Goal: Find specific page/section: Find specific page/section

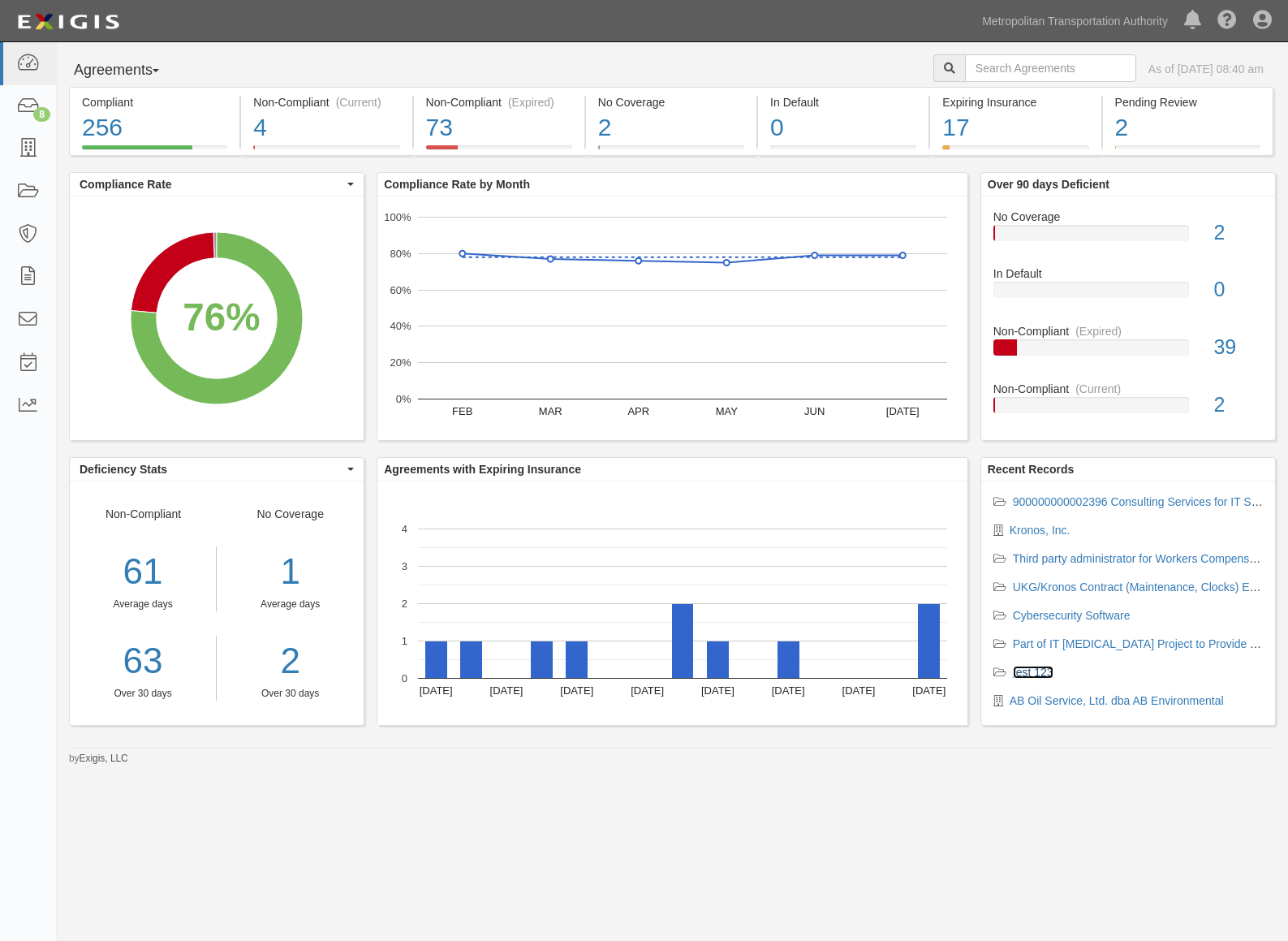
click at [1048, 669] on link "test 123" at bounding box center [1033, 672] width 41 height 13
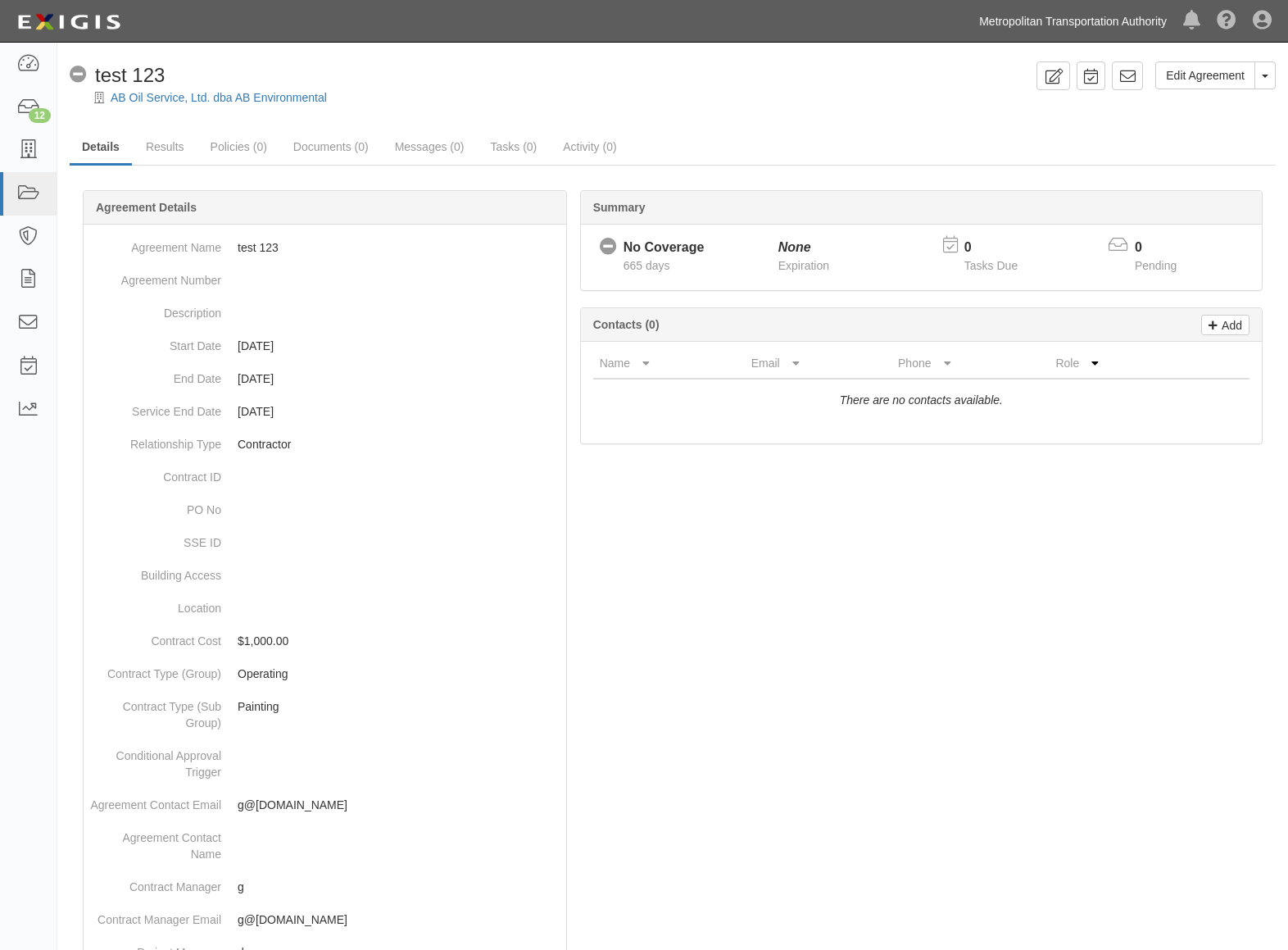
click at [1101, 14] on link "Metropolitan Transportation Authority" at bounding box center [1072, 21] width 204 height 32
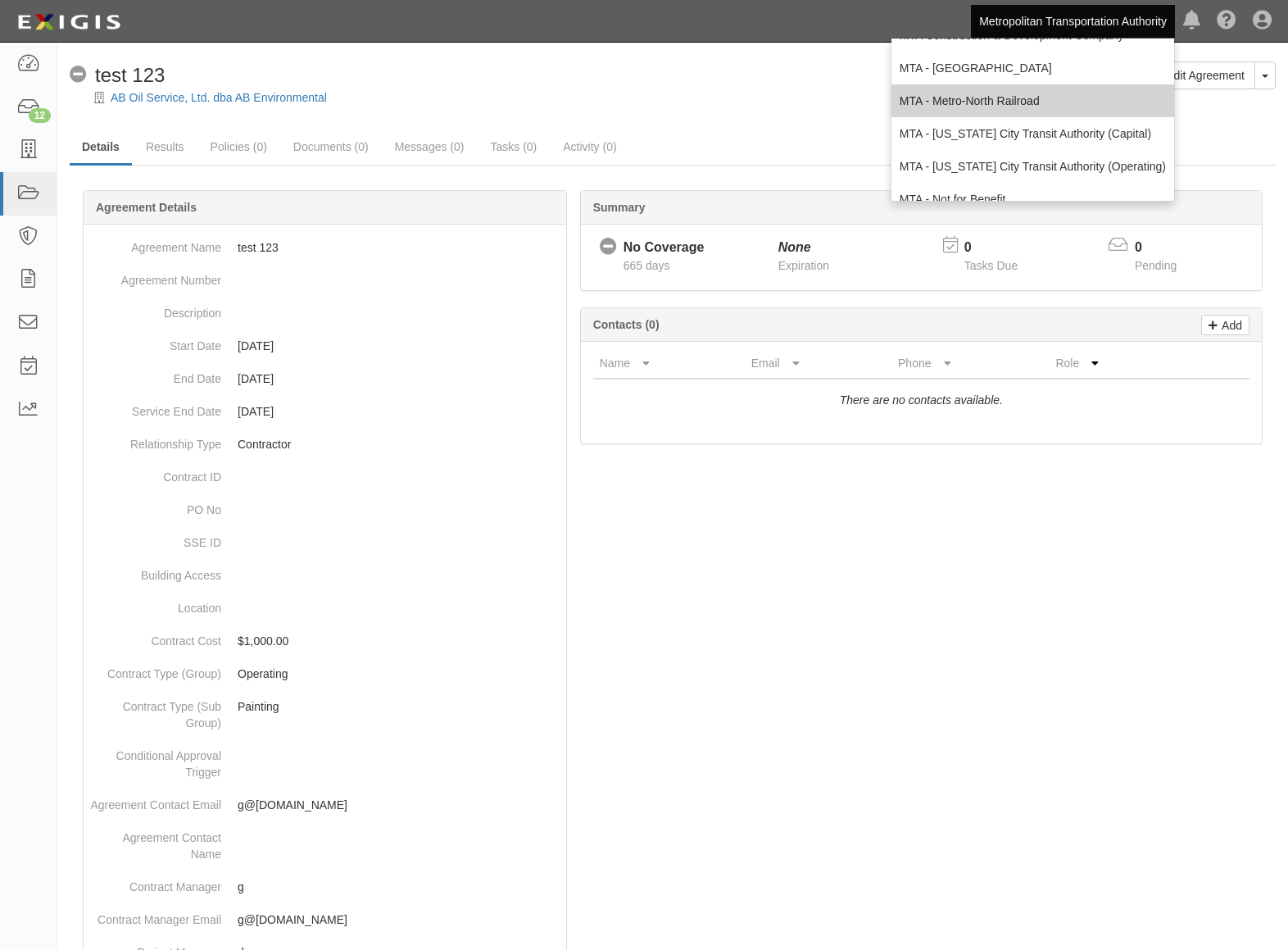
scroll to position [108, 0]
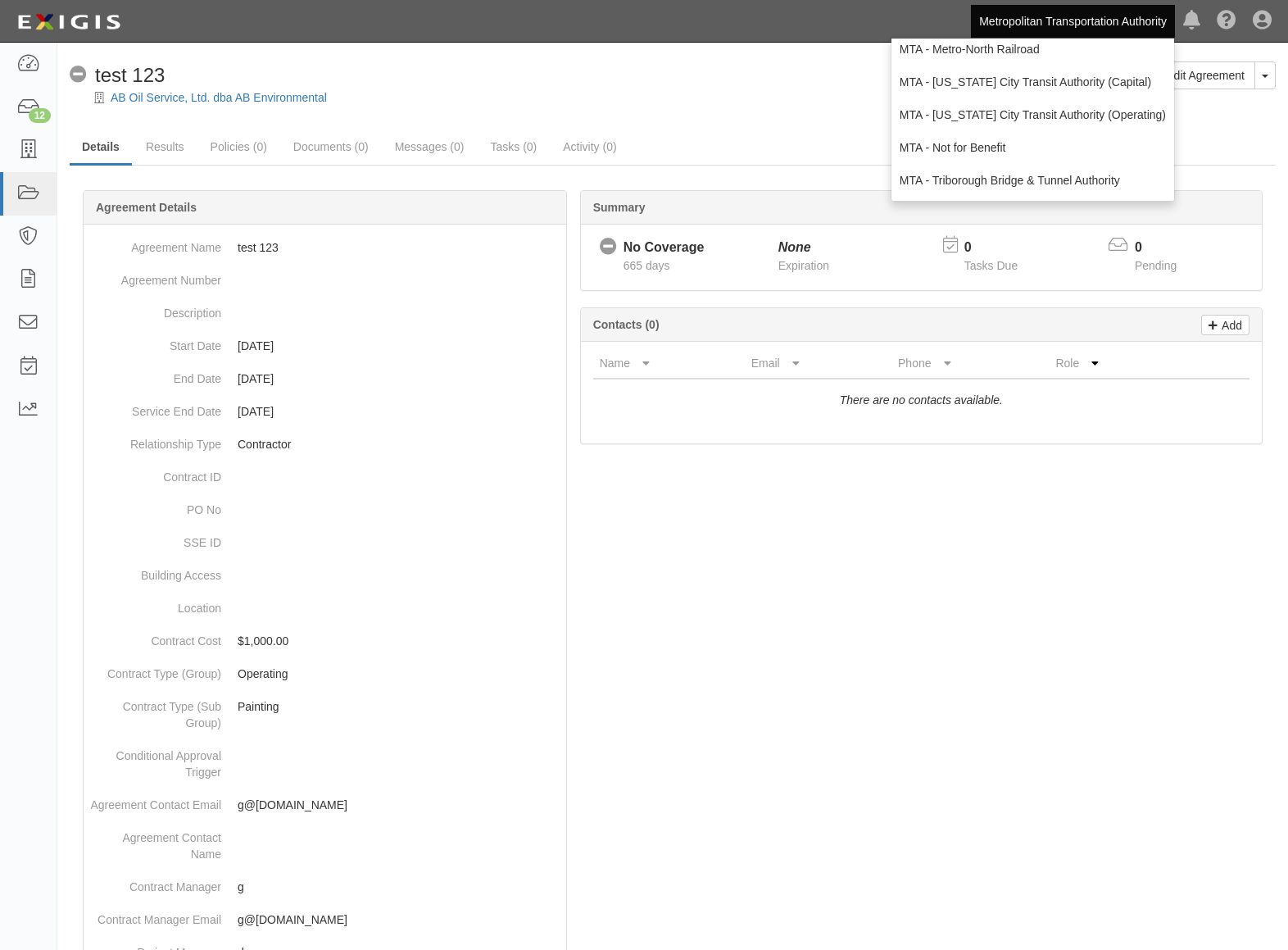
click at [1190, 551] on div at bounding box center [673, 889] width 1206 height 1349
